Goal: Information Seeking & Learning: Learn about a topic

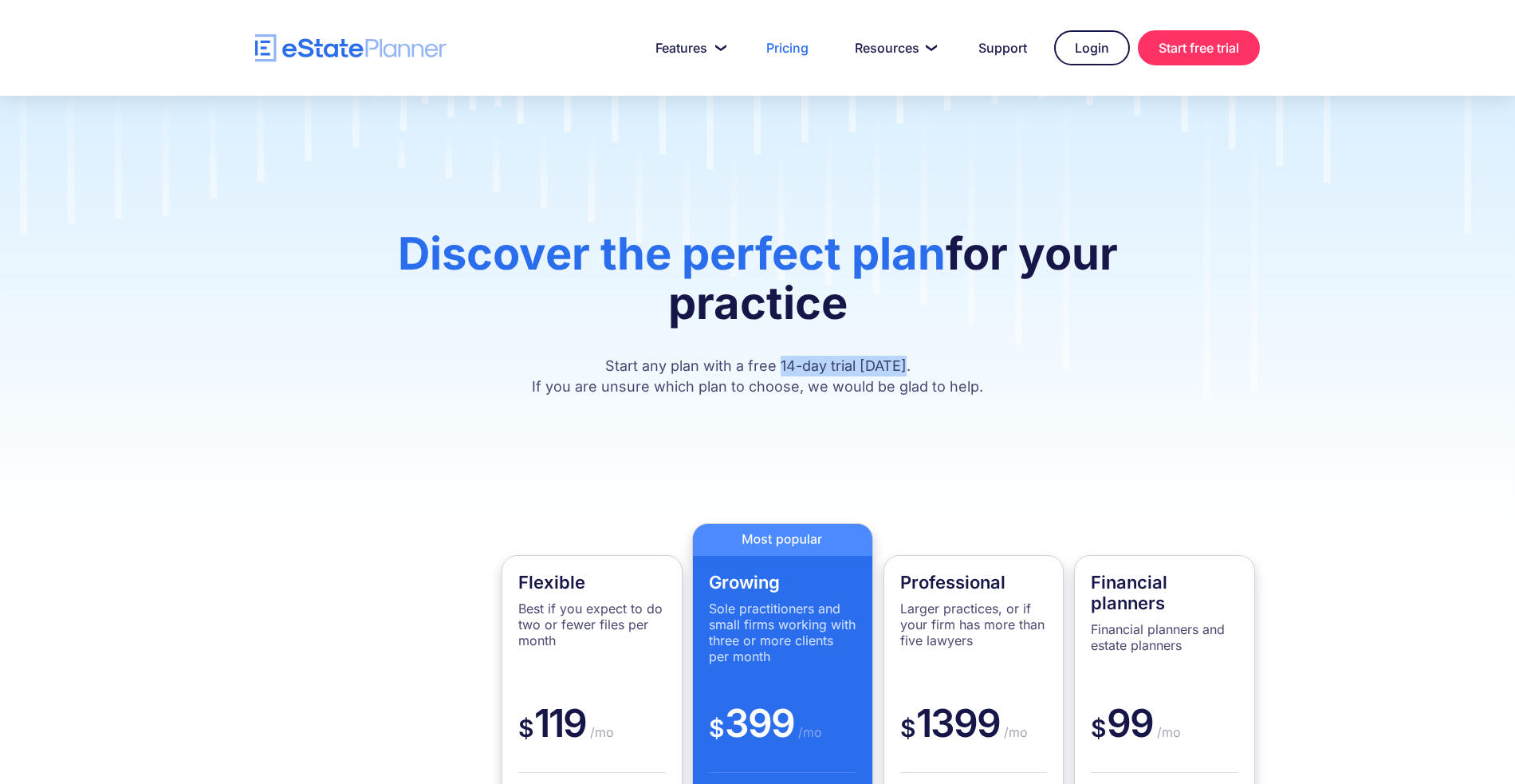
drag, startPoint x: 786, startPoint y: 364, endPoint x: 919, endPoint y: 367, distance: 133.0
click at [919, 367] on p "Start any plan with a free 14-day trial today. If you are unsure which plan to …" at bounding box center [758, 376] width 861 height 42
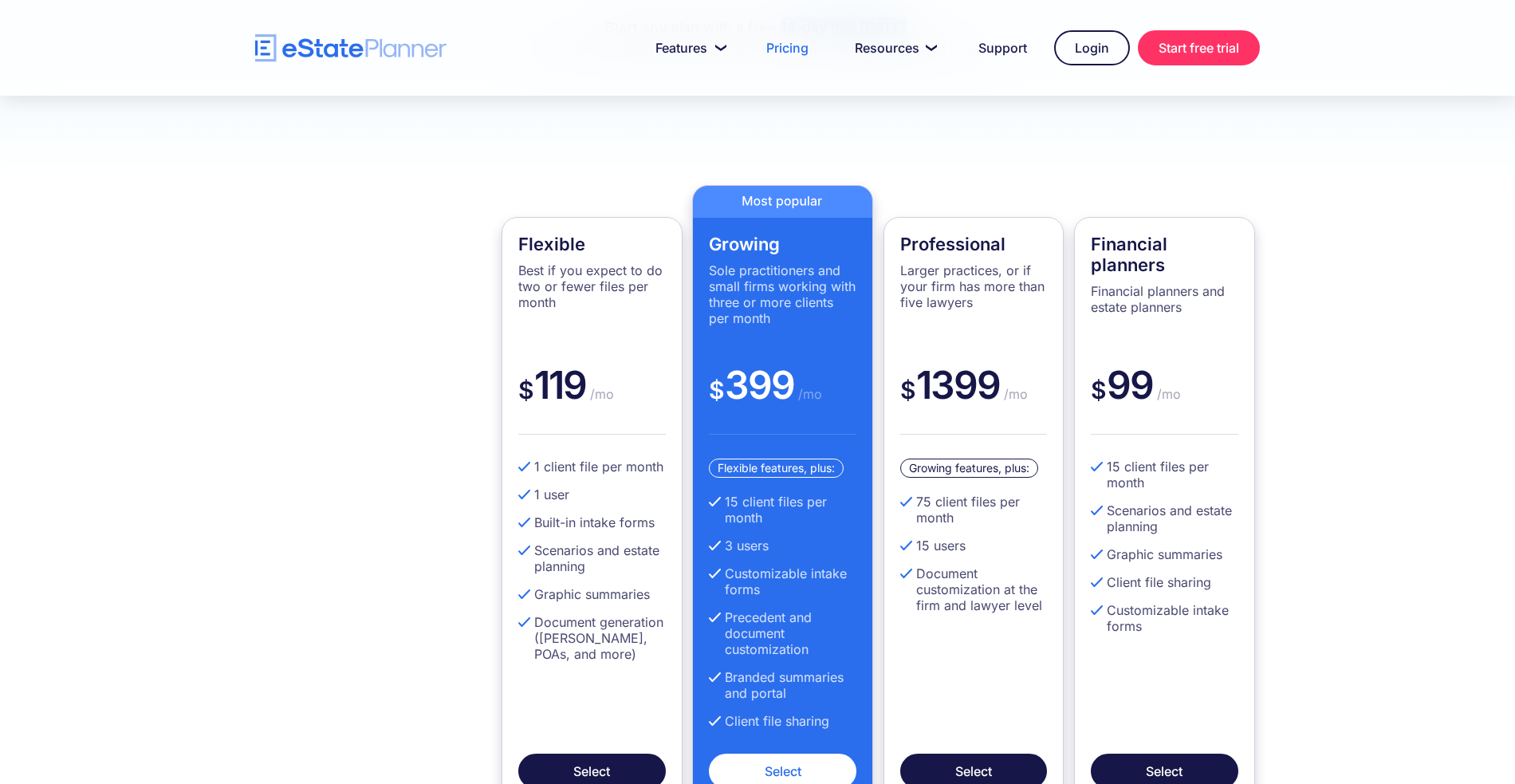
scroll to position [378, 0]
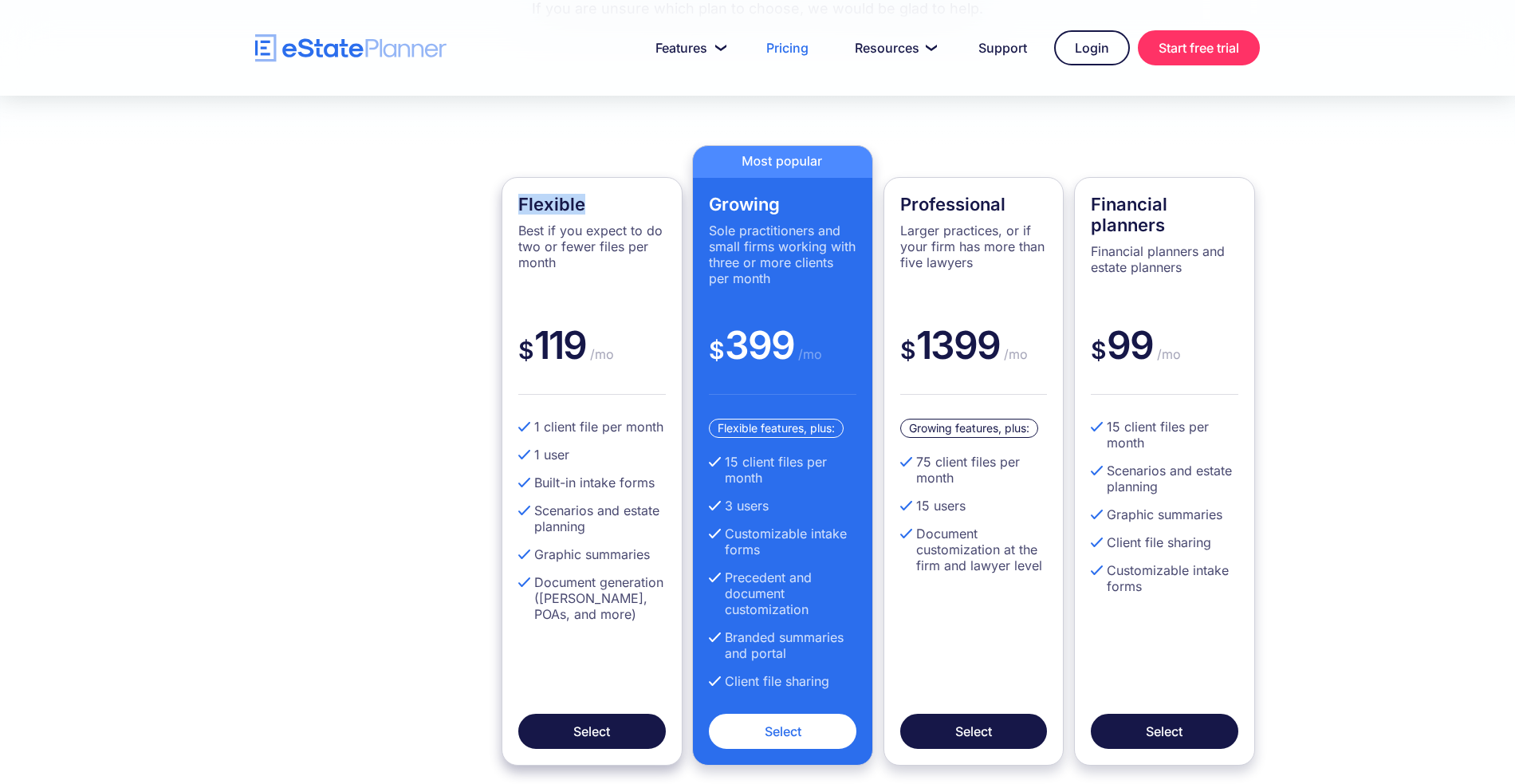
drag, startPoint x: 589, startPoint y: 201, endPoint x: 514, endPoint y: 205, distance: 75.1
click at [514, 205] on div "Flexible Best if you expect to do two or fewer files per month $ 119 /mo 1 clie…" at bounding box center [592, 472] width 181 height 589
drag, startPoint x: 588, startPoint y: 336, endPoint x: 521, endPoint y: 349, distance: 68.2
click at [521, 349] on div "$ 119 /mo" at bounding box center [592, 358] width 148 height 73
drag, startPoint x: 534, startPoint y: 428, endPoint x: 662, endPoint y: 425, distance: 128.0
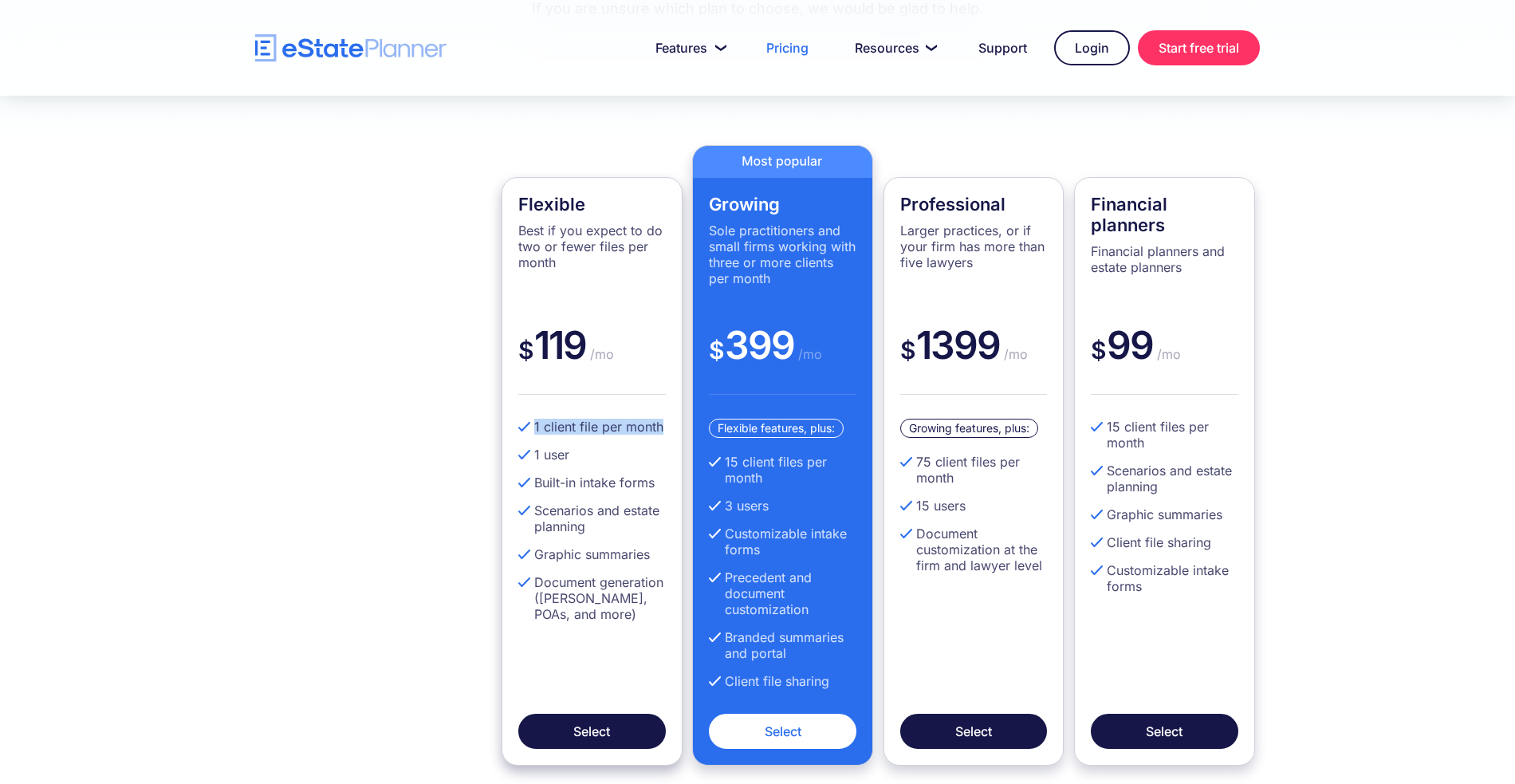
click at [662, 425] on li "1 client file per month" at bounding box center [592, 426] width 148 height 16
click at [615, 456] on li "1 user" at bounding box center [592, 454] width 148 height 16
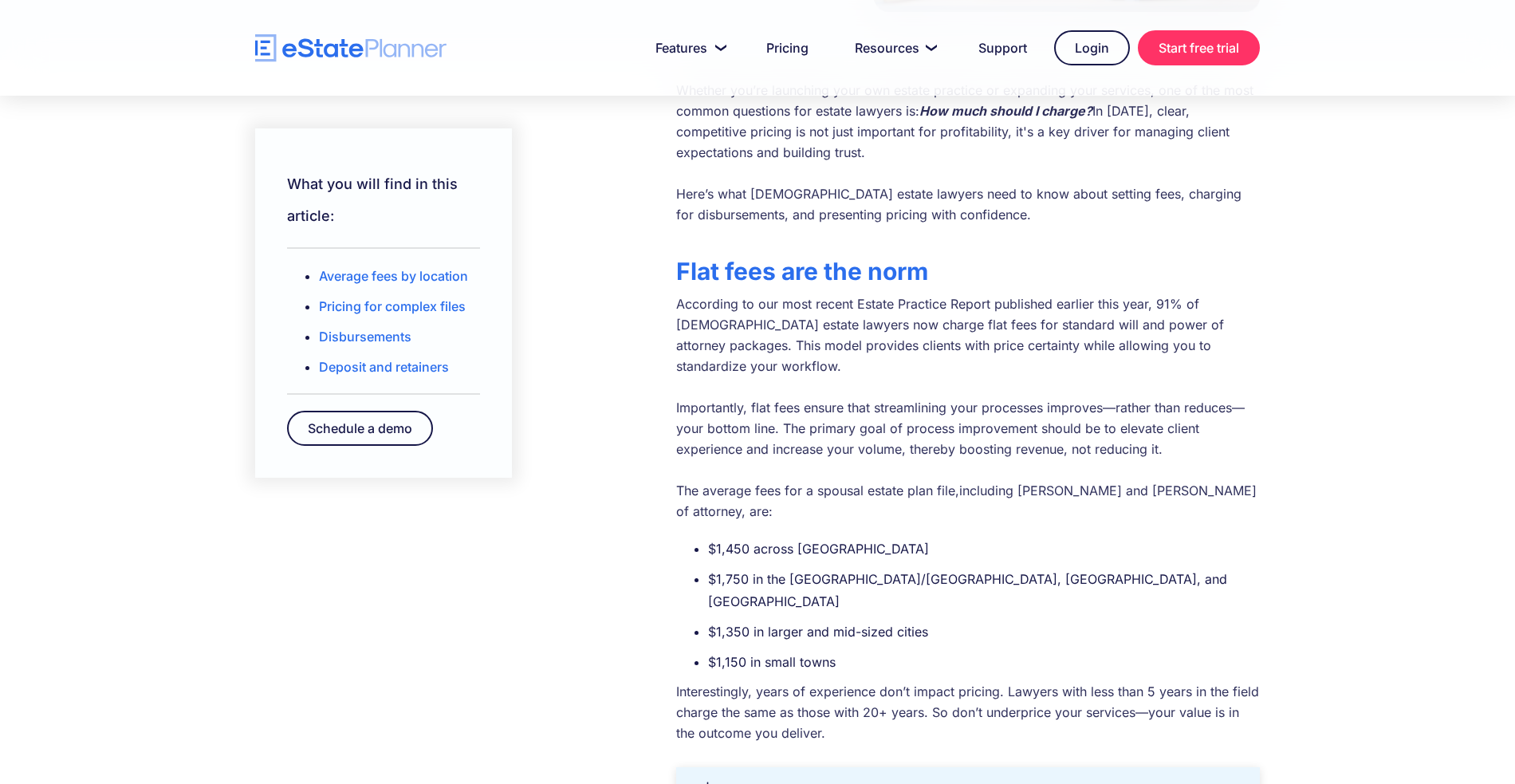
scroll to position [360, 0]
drag, startPoint x: 709, startPoint y: 505, endPoint x: 899, endPoint y: 496, distance: 190.2
click at [899, 535] on li "$1,450 across [GEOGRAPHIC_DATA]" at bounding box center [983, 545] width 552 height 22
drag, startPoint x: 706, startPoint y: 536, endPoint x: 755, endPoint y: 532, distance: 49.2
click at [755, 535] on ul "$1,450 across [GEOGRAPHIC_DATA] $1,750 in the [GEOGRAPHIC_DATA]/[GEOGRAPHIC_DAT…" at bounding box center [969, 602] width 584 height 135
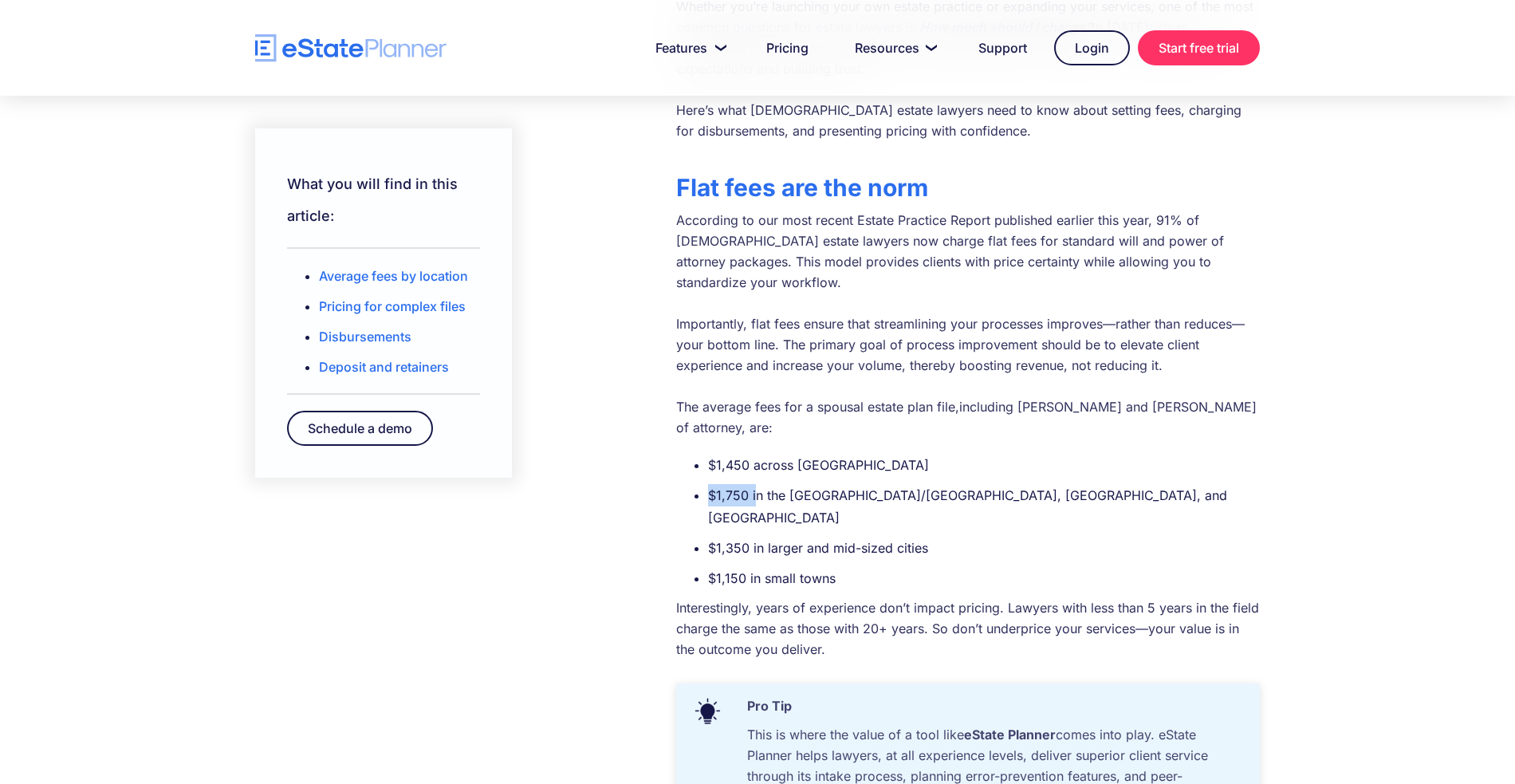
scroll to position [448, 0]
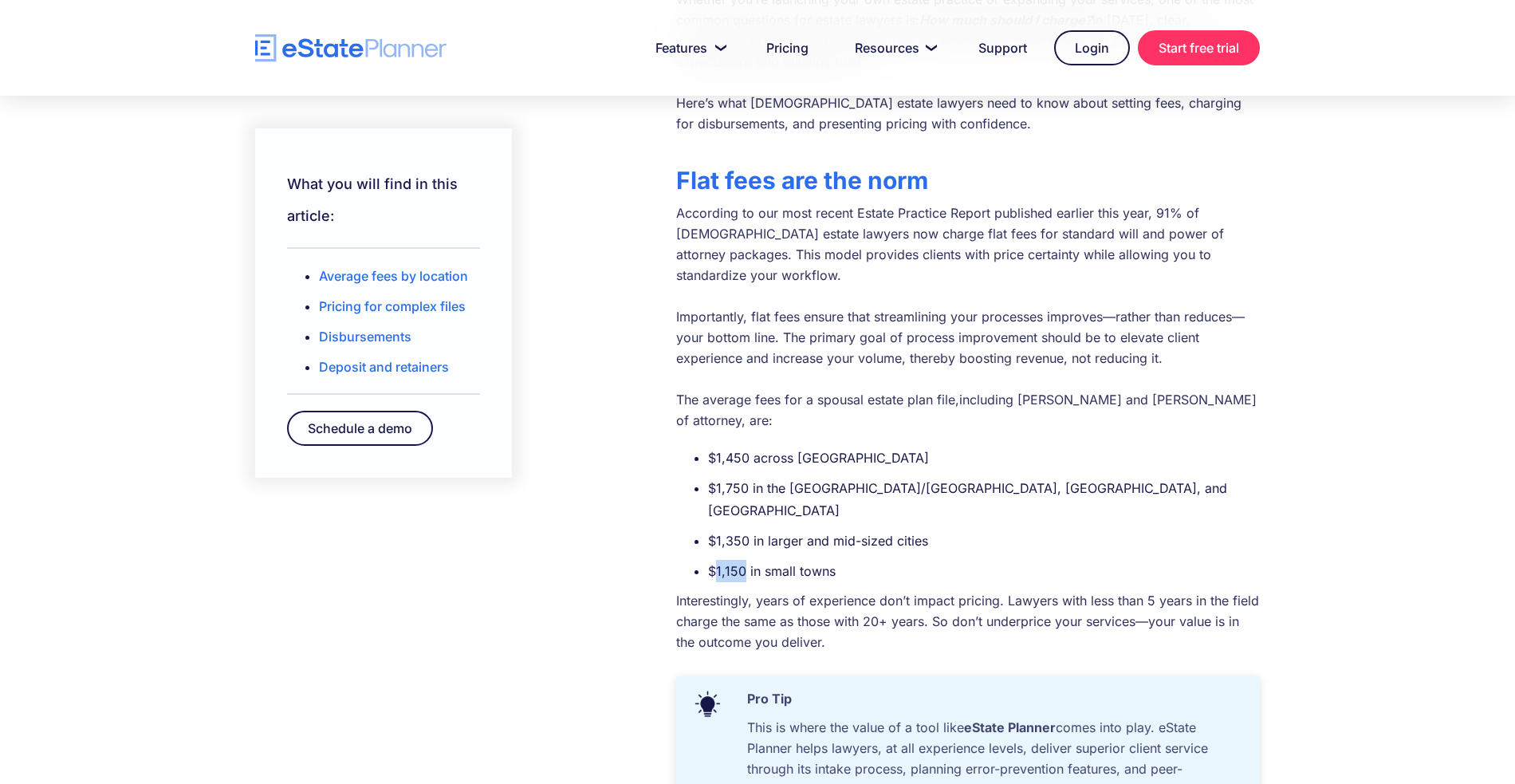
drag, startPoint x: 714, startPoint y: 504, endPoint x: 746, endPoint y: 504, distance: 32.0
click at [744, 560] on li "$1,150 in small towns" at bounding box center [983, 571] width 552 height 22
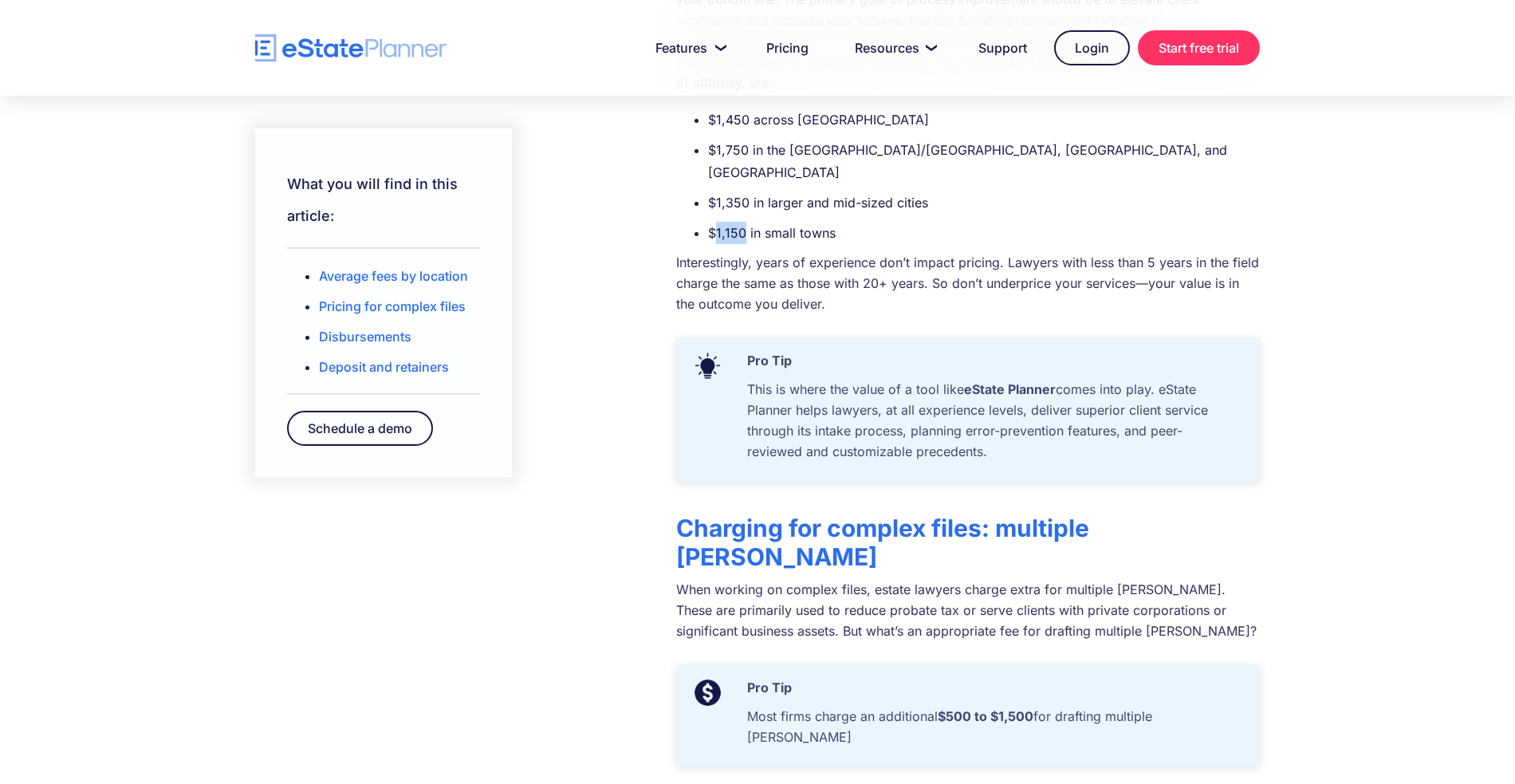
scroll to position [793, 0]
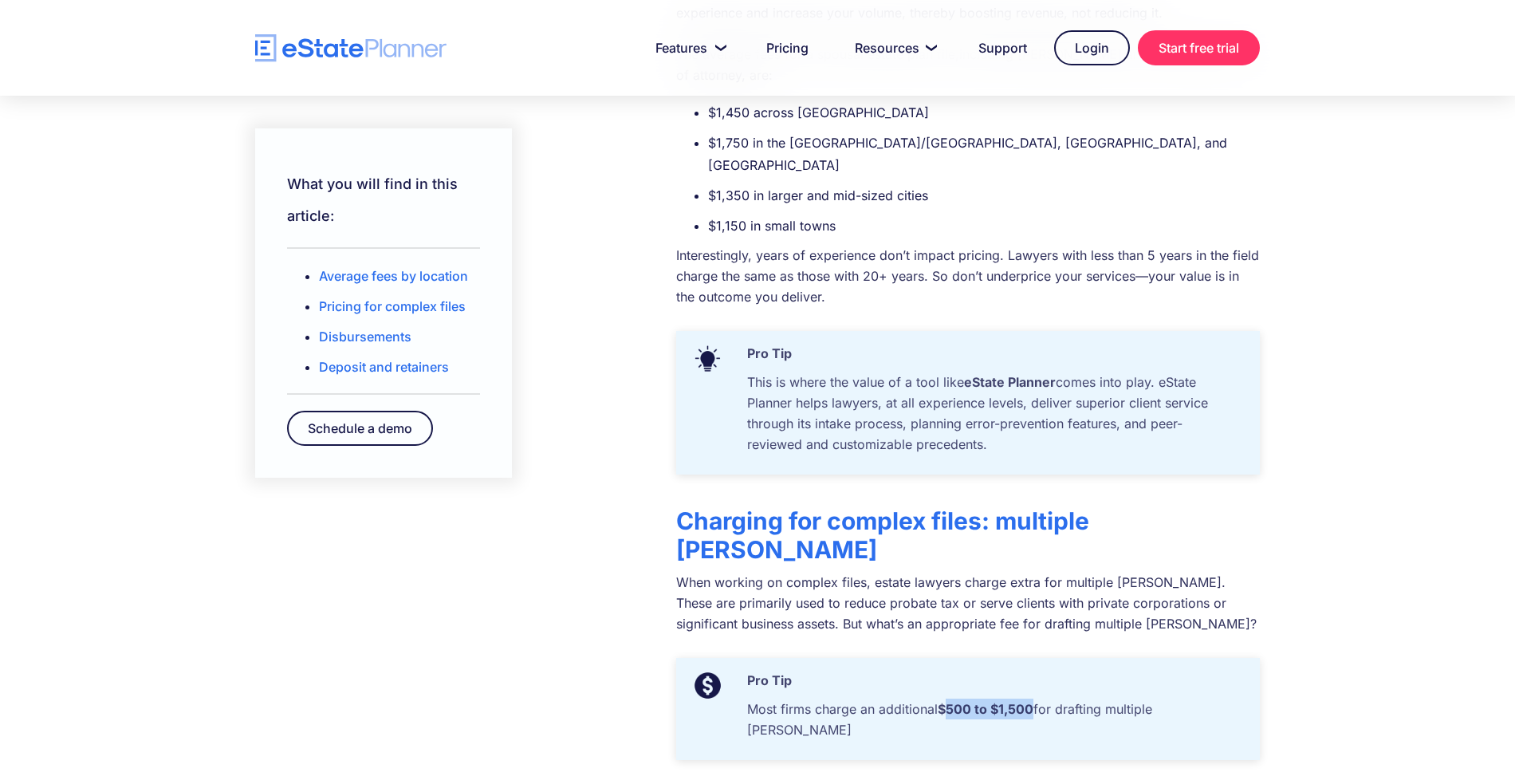
drag, startPoint x: 949, startPoint y: 616, endPoint x: 1037, endPoint y: 615, distance: 88.0
click at [1037, 699] on p "Most firms charge an additional $500 to $1,500 for drafting multiple [PERSON_NA…" at bounding box center [991, 723] width 504 height 49
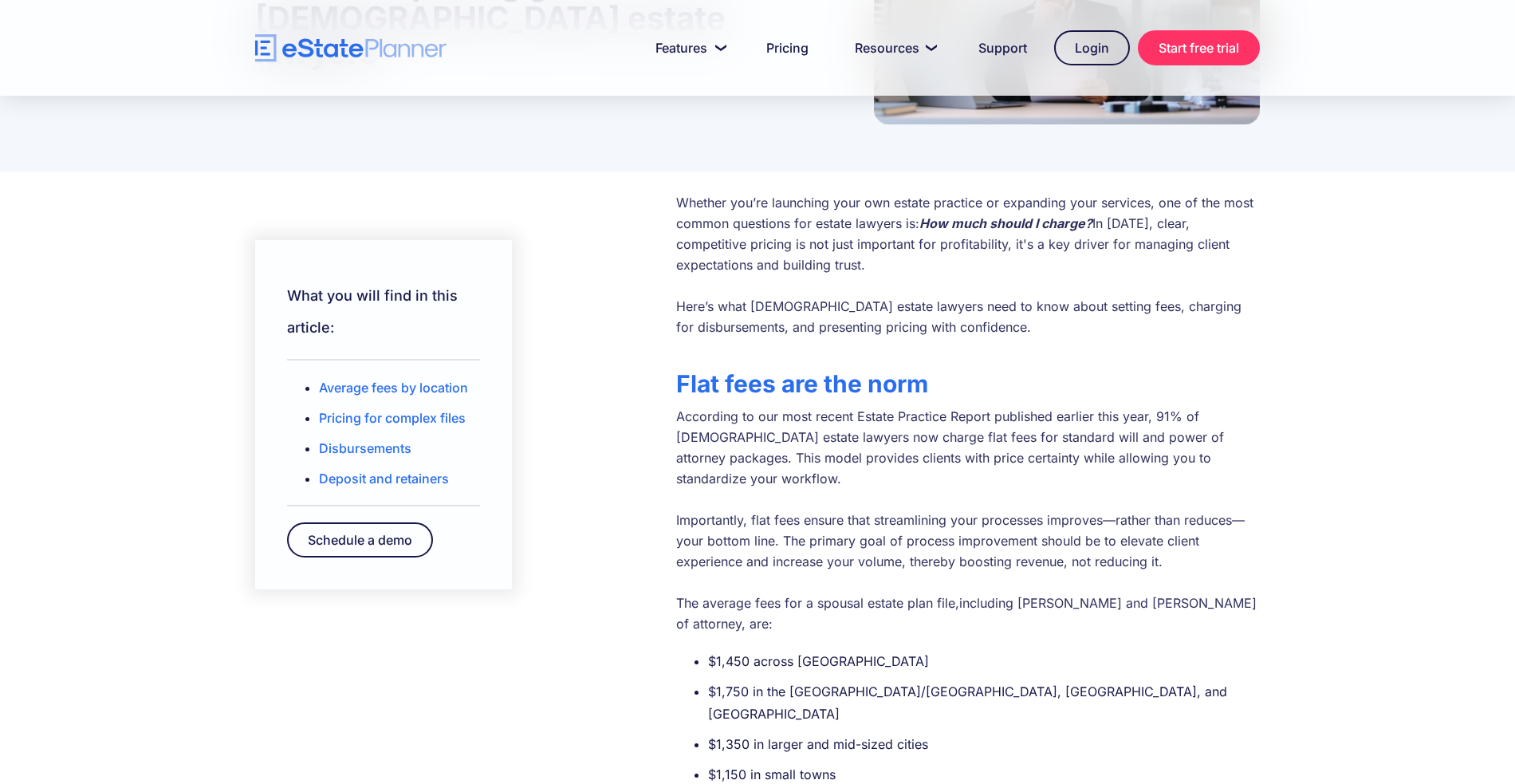
scroll to position [244, 0]
